Goal: Navigation & Orientation: Locate item on page

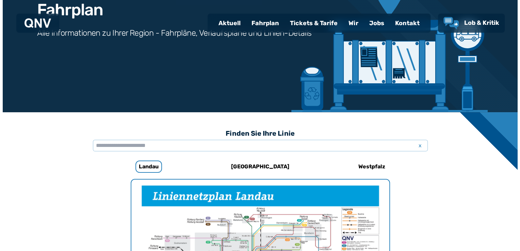
scroll to position [136, 0]
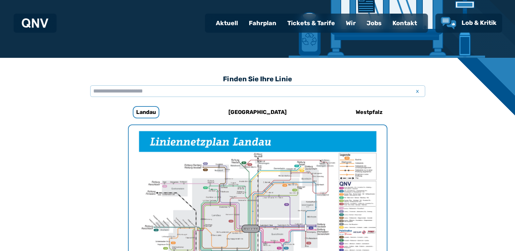
click at [228, 200] on img "1 von 1" at bounding box center [258, 216] width 258 height 182
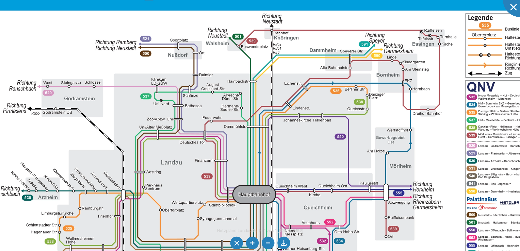
click at [320, 173] on img at bounding box center [271, 165] width 618 height 437
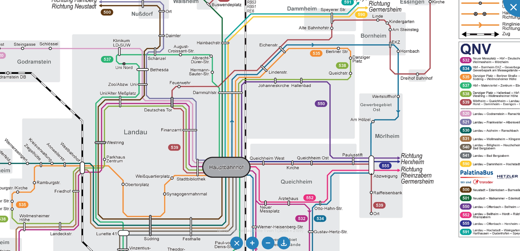
click at [298, 111] on img at bounding box center [245, 135] width 680 height 481
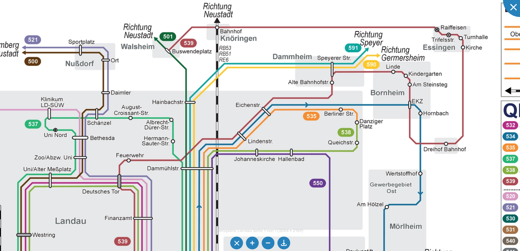
click at [349, 206] on img at bounding box center [216, 225] width 905 height 640
click at [514, 231] on img at bounding box center [216, 225] width 905 height 640
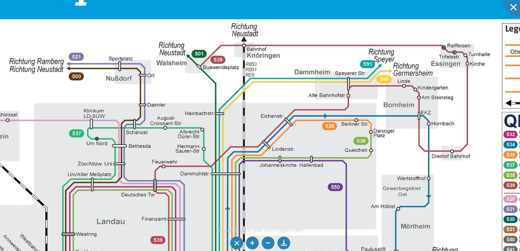
click at [486, 198] on img at bounding box center [243, 225] width 823 height 582
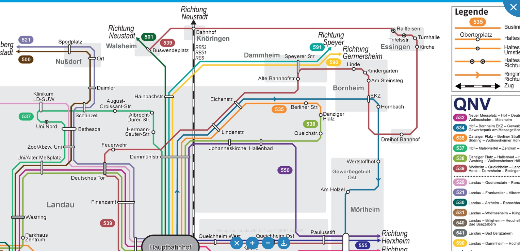
click at [445, 165] on img at bounding box center [192, 208] width 823 height 582
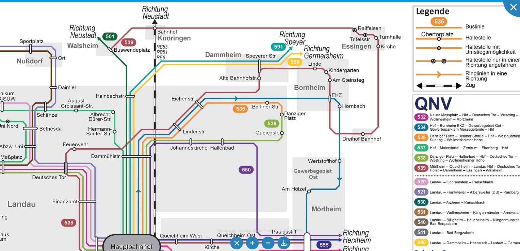
click at [398, 175] on img at bounding box center [154, 208] width 823 height 582
click at [457, 171] on img at bounding box center [154, 208] width 823 height 582
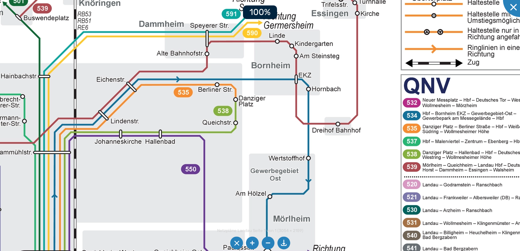
click at [457, 171] on img at bounding box center [74, 217] width 1039 height 734
